Goal: Task Accomplishment & Management: Use online tool/utility

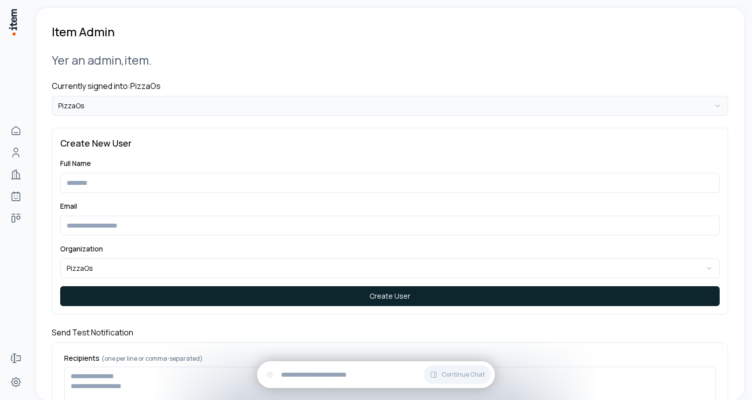
click at [111, 99] on html "**********" at bounding box center [376, 200] width 752 height 400
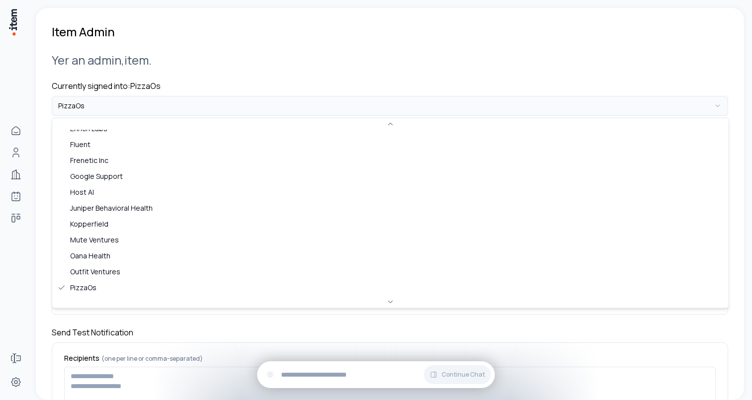
scroll to position [325, 0]
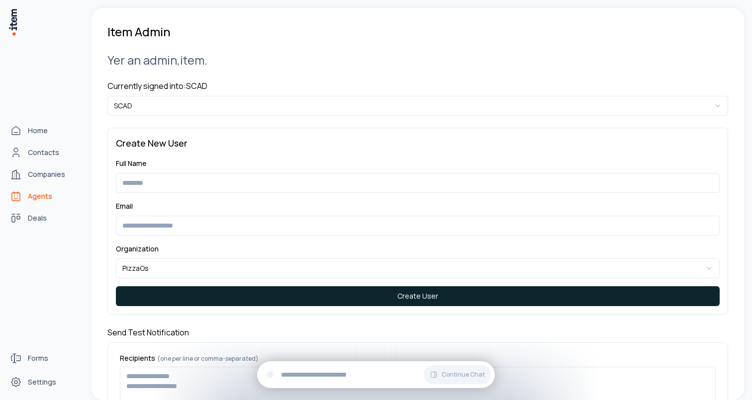
click at [36, 198] on span "Agents" at bounding box center [40, 196] width 24 height 10
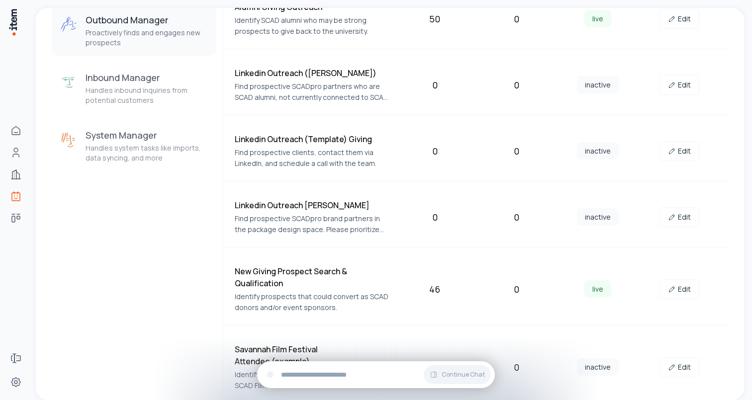
scroll to position [229, 0]
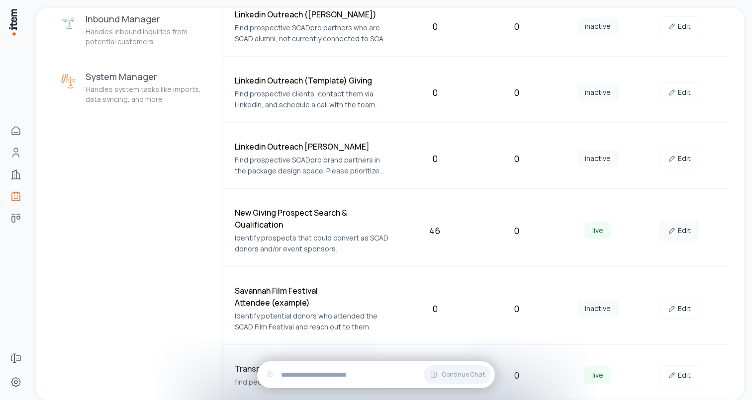
click at [686, 234] on link "Edit" at bounding box center [679, 231] width 40 height 20
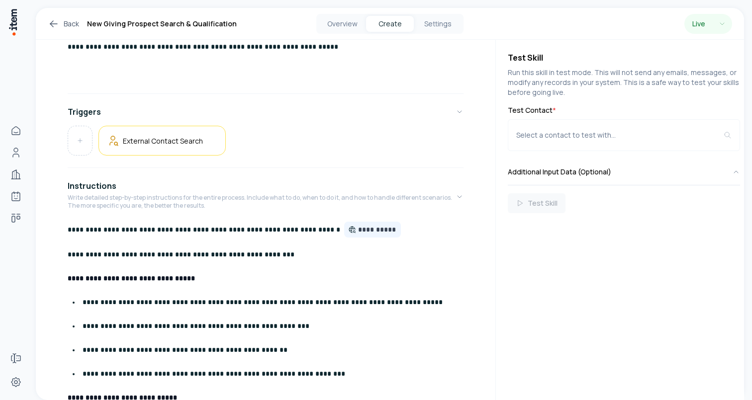
scroll to position [172, 0]
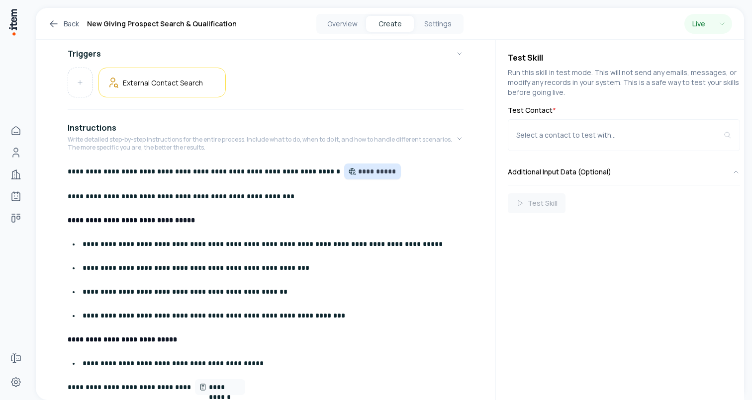
click at [358, 172] on span "**********" at bounding box center [377, 172] width 39 height 10
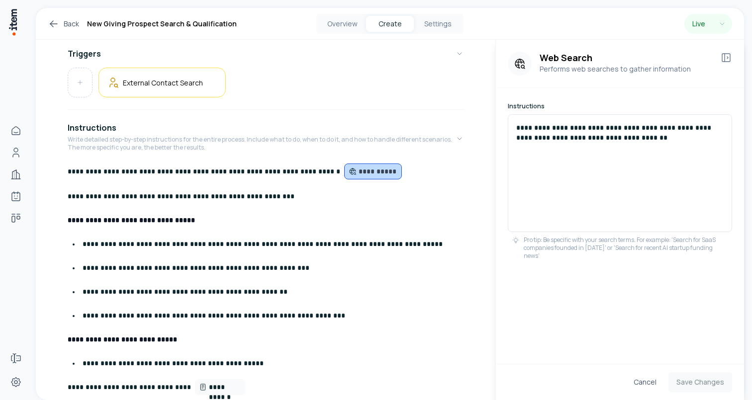
click at [374, 215] on p "**********" at bounding box center [266, 220] width 396 height 16
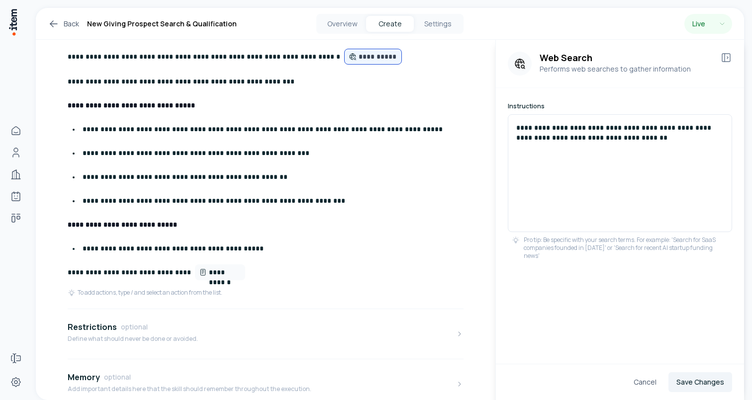
scroll to position [381, 0]
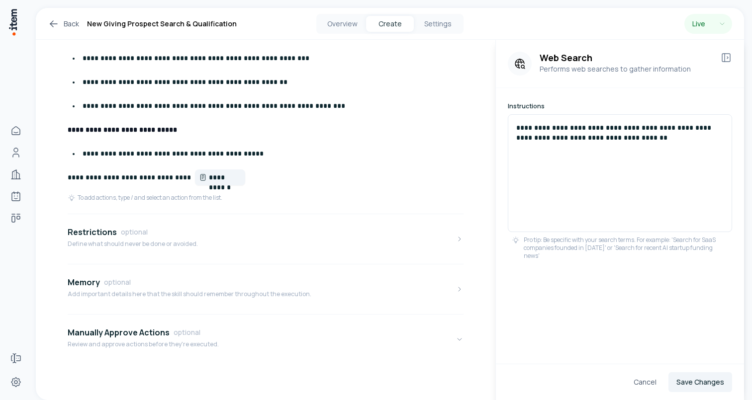
click at [217, 176] on span "**********" at bounding box center [225, 178] width 32 height 10
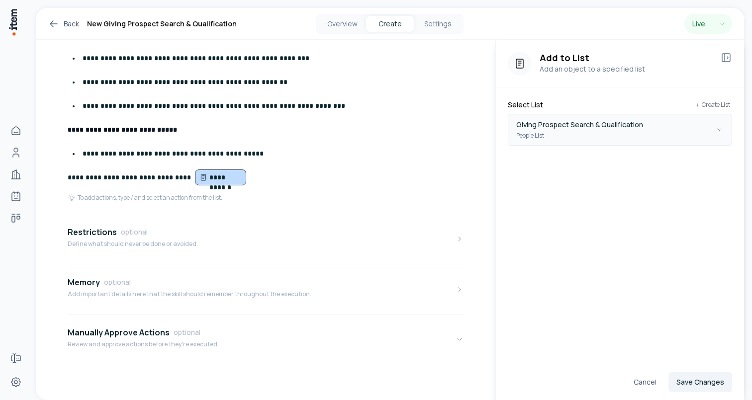
click at [635, 127] on p "Giving Prospect Search & Qualification" at bounding box center [579, 125] width 127 height 12
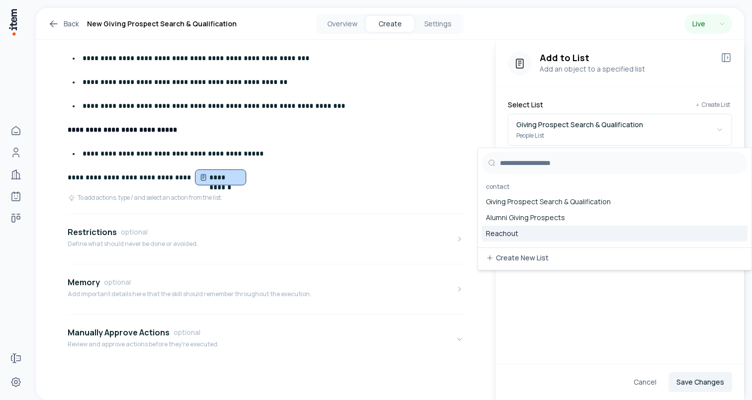
click at [587, 307] on div "Add to List Add an object to a specified list Select List Create List Giving Pr…" at bounding box center [620, 224] width 248 height 369
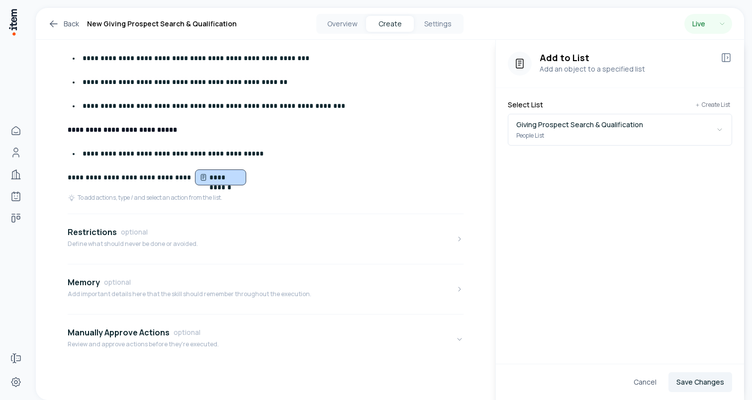
click at [55, 23] on icon at bounding box center [54, 24] width 12 height 12
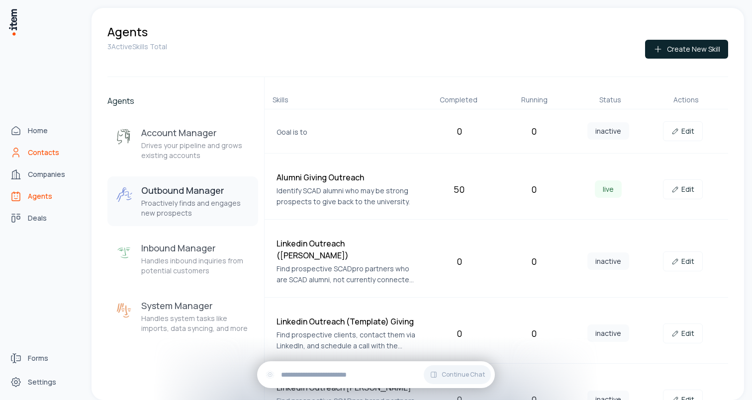
click at [34, 153] on span "Contacts" at bounding box center [43, 153] width 31 height 10
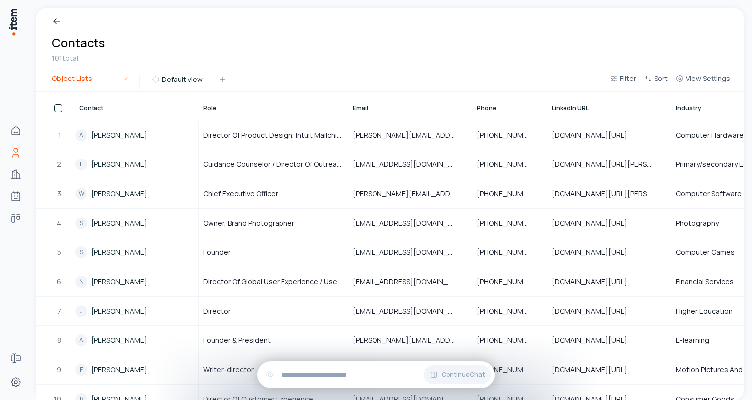
click at [102, 79] on html "Home Contacts Companies Agents Deals Forms Settings Breadcrumb Contacts 101 tot…" at bounding box center [376, 200] width 752 height 400
click at [158, 44] on html "Home Contacts Companies Agents Deals Forms Settings Breadcrumb Contacts 101 tot…" at bounding box center [376, 200] width 752 height 400
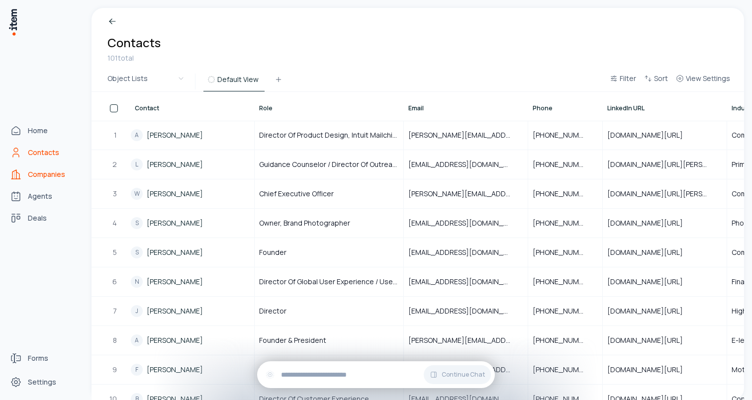
click at [25, 174] on link "Companies" at bounding box center [44, 175] width 76 height 20
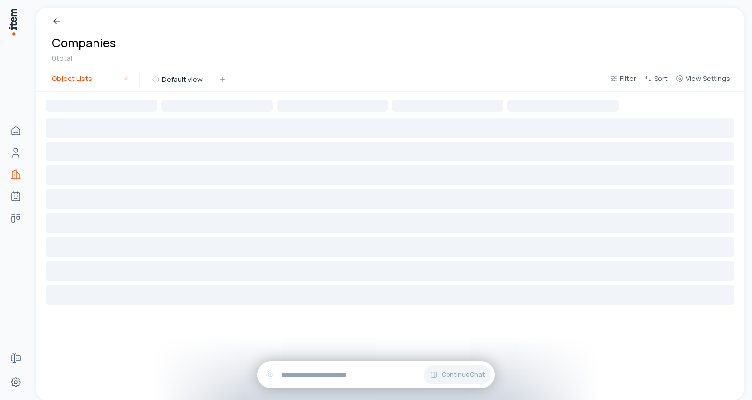
click at [119, 80] on html "Home Contacts Companies Agents Deals Forms Settings Breadcrumb Companies 0 tota…" at bounding box center [376, 200] width 752 height 400
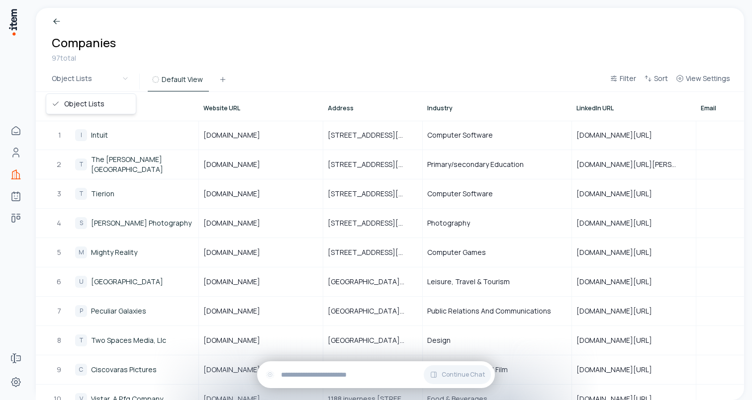
click at [177, 49] on html "Home Contacts Companies Agents Deals Forms Settings Breadcrumb Companies 97 tot…" at bounding box center [376, 200] width 752 height 400
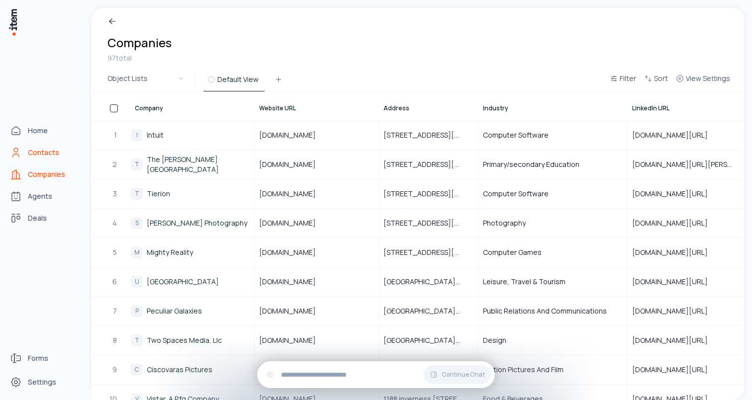
click at [13, 148] on icon "Contacts" at bounding box center [16, 153] width 12 height 12
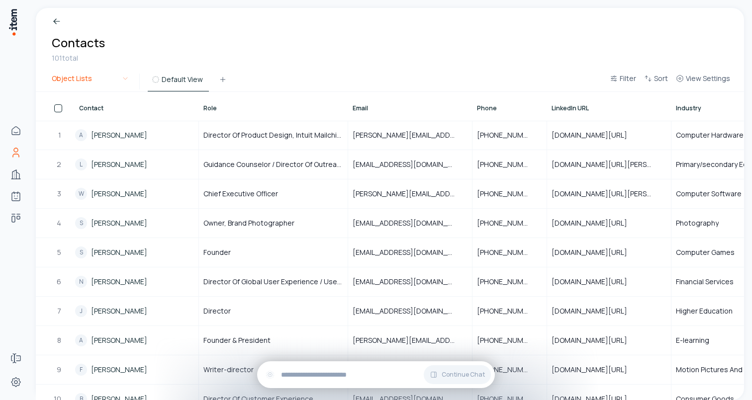
click at [106, 80] on html "Home Contacts Companies Agents Deals Forms Settings Breadcrumb Contacts 101 tot…" at bounding box center [376, 200] width 752 height 400
click at [215, 47] on html "Home Contacts Companies Agents Deals Forms Settings Breadcrumb Contacts 101 tot…" at bounding box center [376, 200] width 752 height 400
click at [109, 80] on html "Home Contacts Companies Agents Deals Forms Settings Breadcrumb Contacts 101 tot…" at bounding box center [376, 200] width 752 height 400
click at [18, 170] on html "Home Contacts Companies Agents Deals Forms Settings Breadcrumb Contacts 101 tot…" at bounding box center [376, 200] width 752 height 400
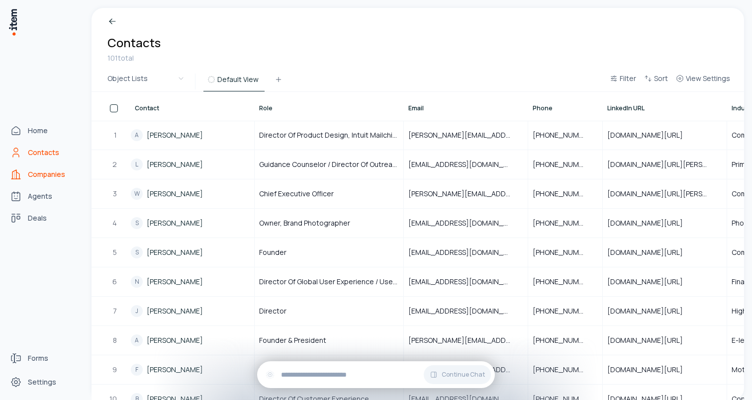
click at [41, 176] on span "Companies" at bounding box center [46, 175] width 37 height 10
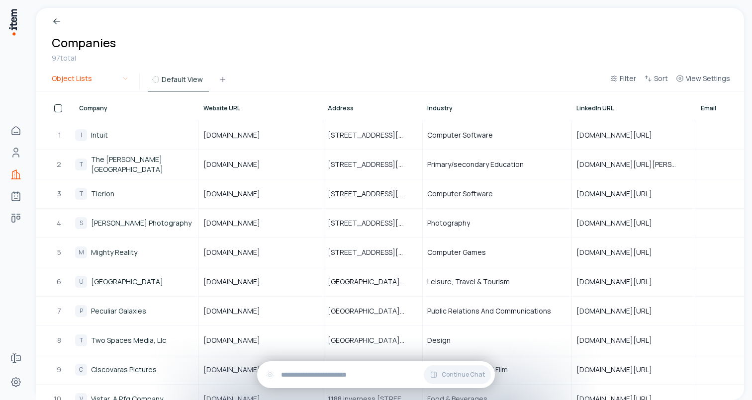
click at [85, 77] on html "Home Contacts Companies Agents Deals Forms Settings Breadcrumb Companies 97 tot…" at bounding box center [376, 200] width 752 height 400
click at [99, 80] on html "Home Contacts Companies Agents Deals Forms Settings Breadcrumb Companies 97 tot…" at bounding box center [376, 200] width 752 height 400
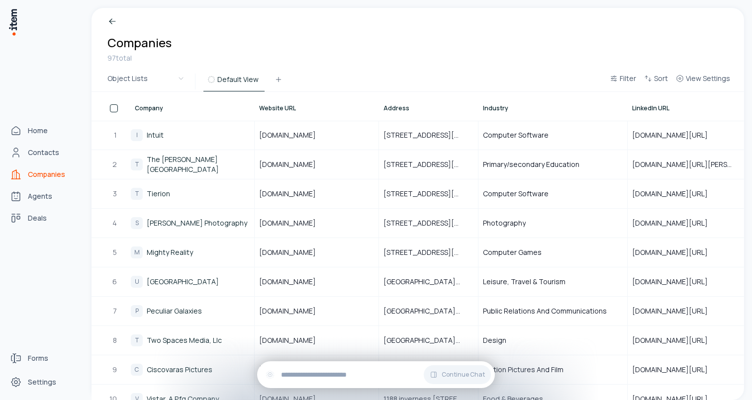
click at [13, 156] on html "Home Contacts Companies Agents Deals Forms Settings Breadcrumb Companies 97 tot…" at bounding box center [376, 200] width 752 height 400
click at [13, 156] on icon "Contacts" at bounding box center [16, 153] width 12 height 12
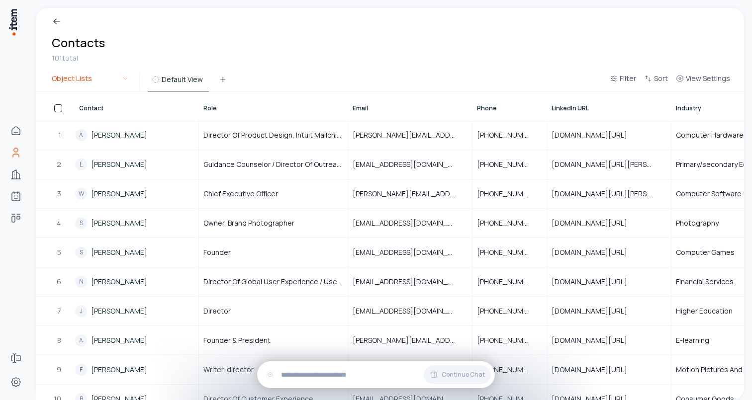
click at [94, 81] on html "Home Contacts Companies Agents Deals Forms Settings Breadcrumb Contacts 101 tot…" at bounding box center [376, 200] width 752 height 400
click at [22, 219] on html "Home Contacts Companies Agents Deals Forms Settings Breadcrumb Contacts 101 tot…" at bounding box center [376, 200] width 752 height 400
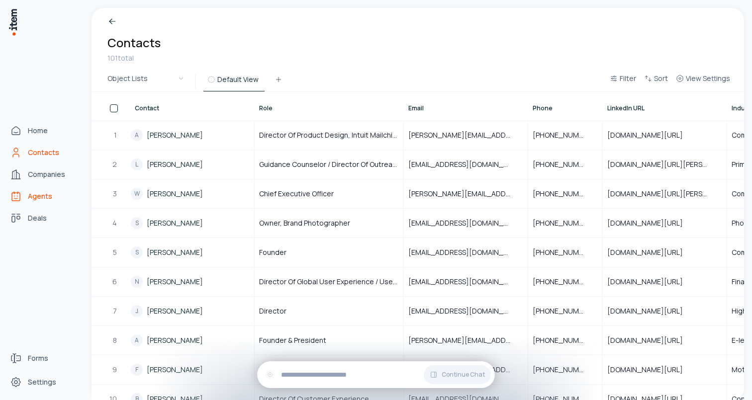
click at [27, 198] on link "Agents" at bounding box center [44, 196] width 76 height 20
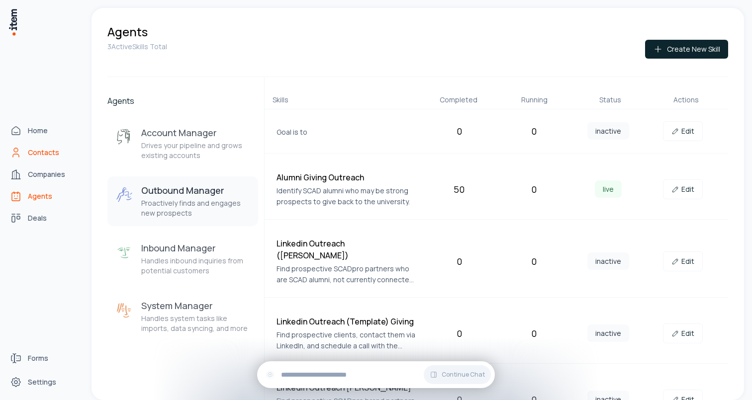
click at [11, 148] on icon "Contacts" at bounding box center [16, 153] width 12 height 12
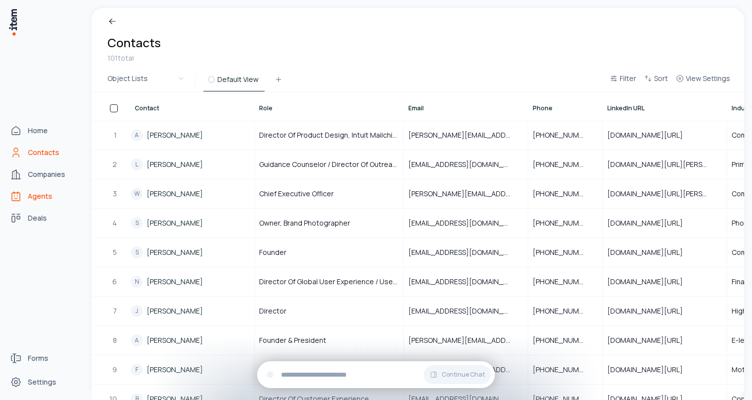
click at [25, 196] on link "Agents" at bounding box center [44, 196] width 76 height 20
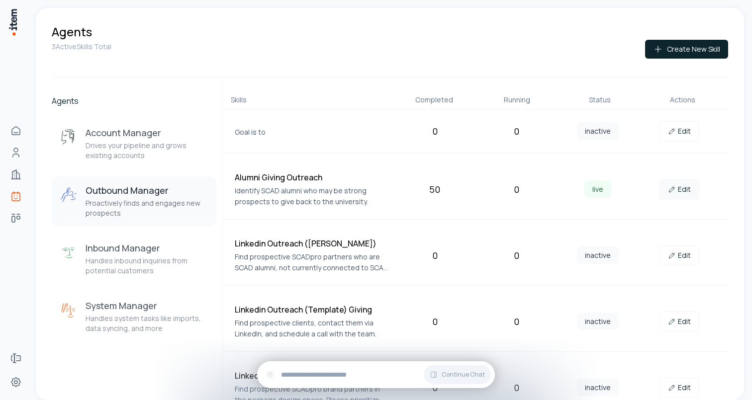
click at [680, 193] on link "Edit" at bounding box center [679, 190] width 40 height 20
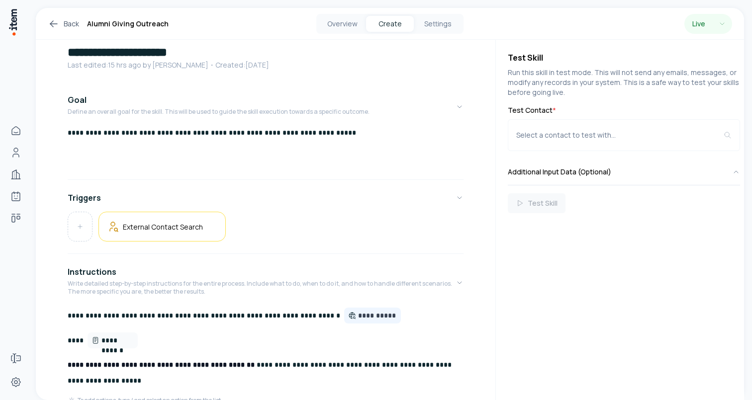
scroll to position [102, 0]
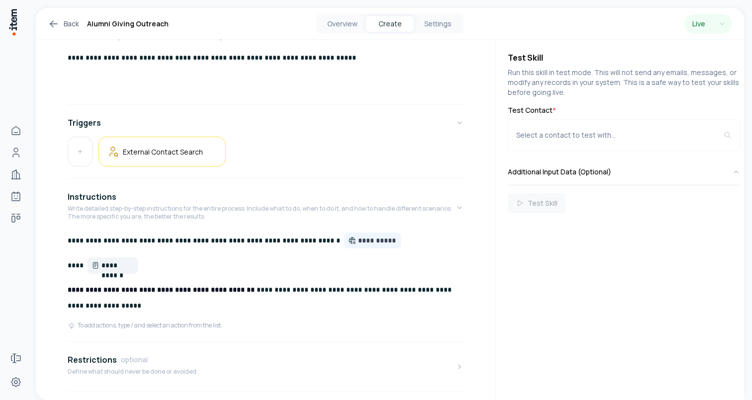
click at [111, 270] on span "**********" at bounding box center [117, 266] width 32 height 10
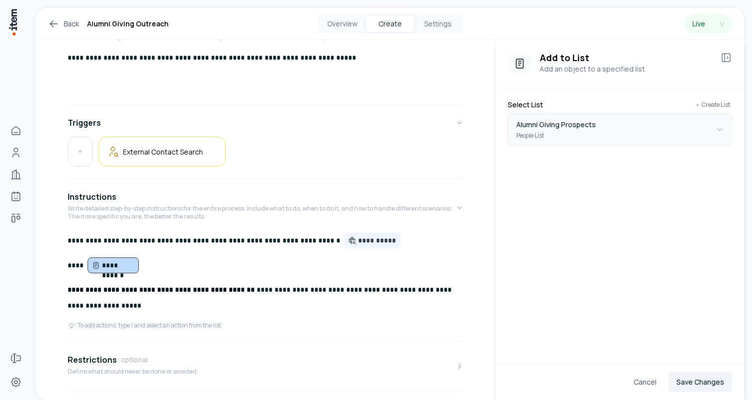
click at [563, 131] on div "Alumni Giving Prospects People List" at bounding box center [556, 130] width 80 height 22
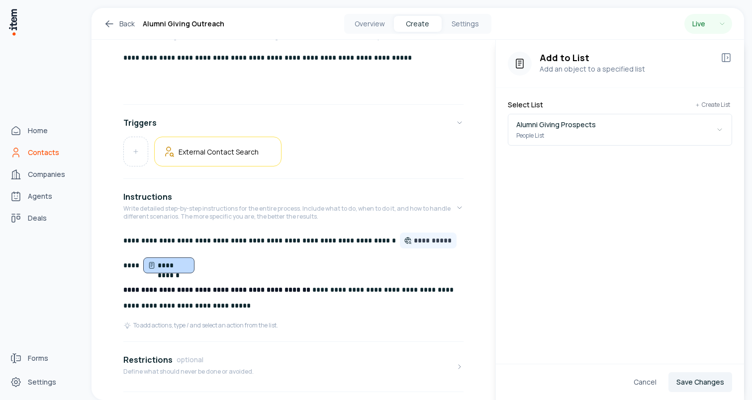
click at [40, 152] on span "Contacts" at bounding box center [43, 153] width 31 height 10
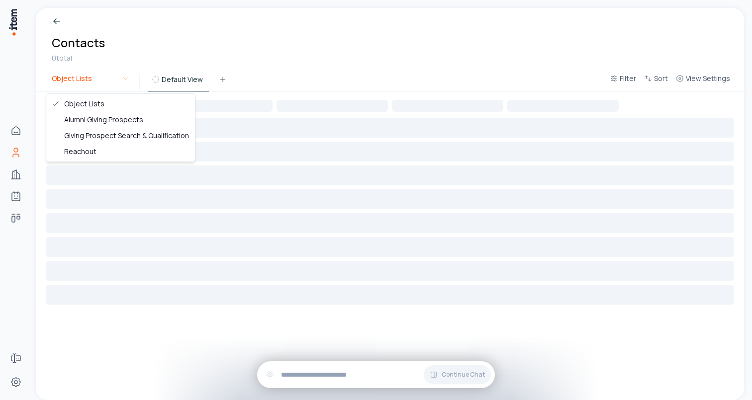
click at [85, 79] on html "Home Contacts Companies Agents Deals Forms Settings Breadcrumb Contacts 0 total…" at bounding box center [376, 200] width 752 height 400
